Goal: Check status: Check status

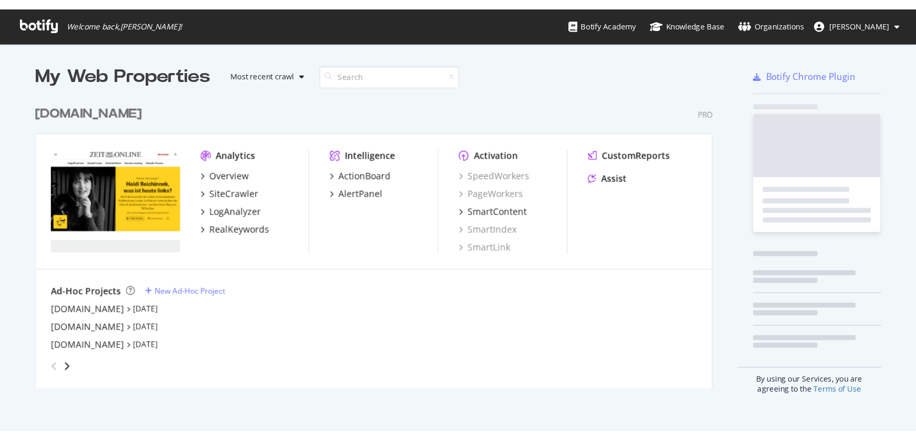
scroll to position [239, 560]
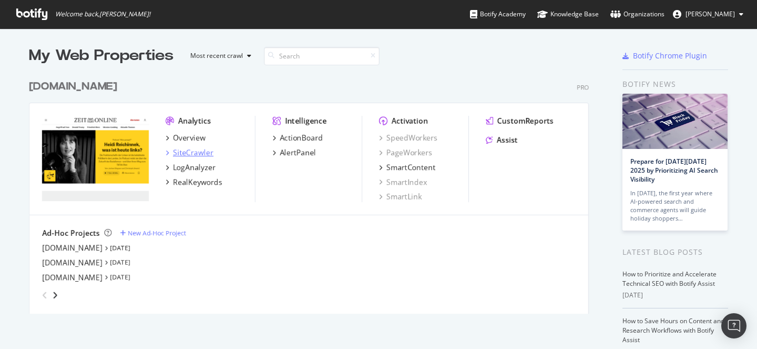
click at [201, 152] on div "SiteCrawler" at bounding box center [193, 152] width 40 height 11
